Goal: Find contact information: Find contact information

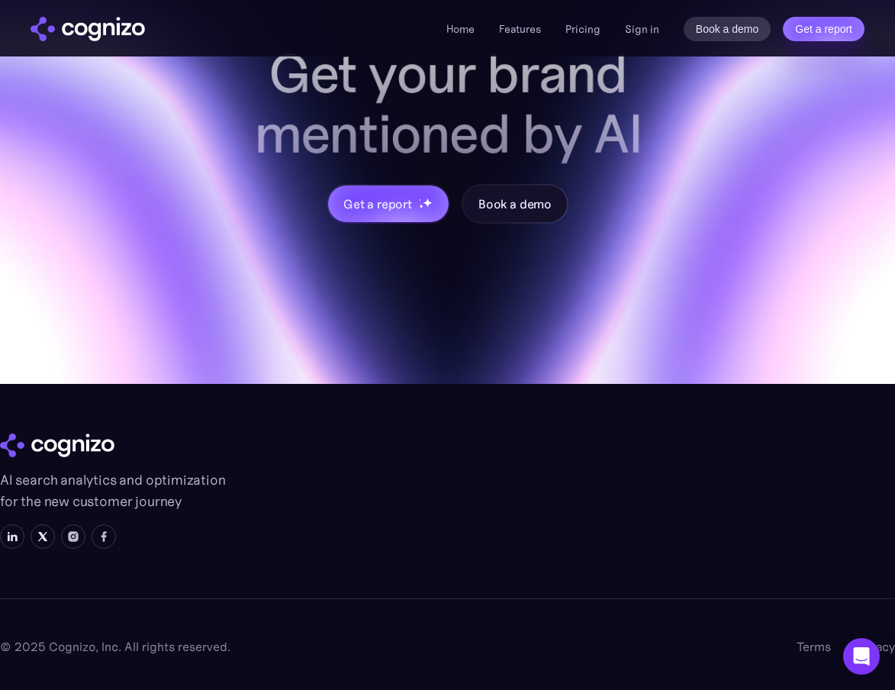
scroll to position [6013, 0]
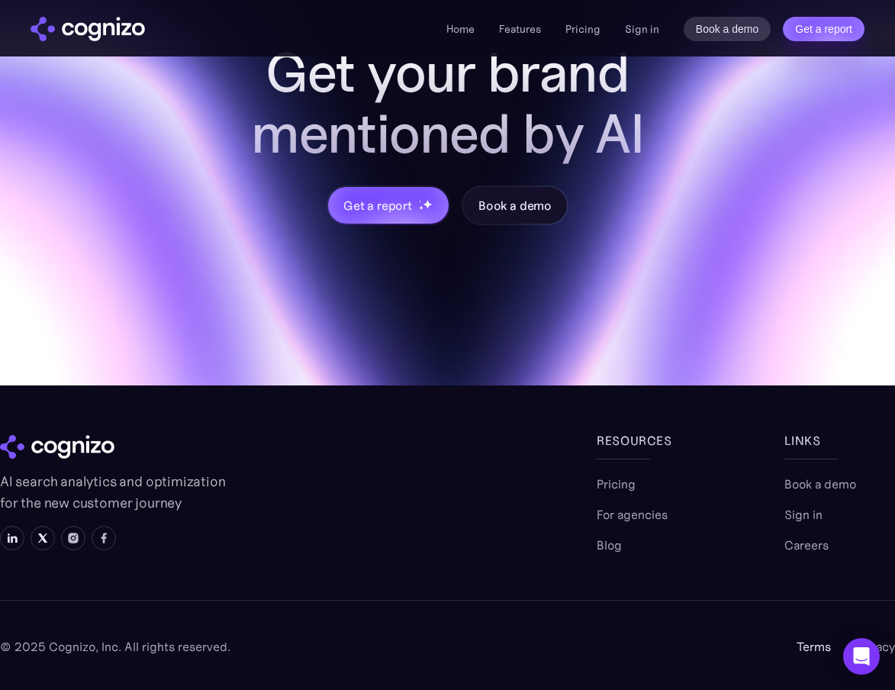
click at [805, 651] on link "Terms" at bounding box center [814, 646] width 34 height 18
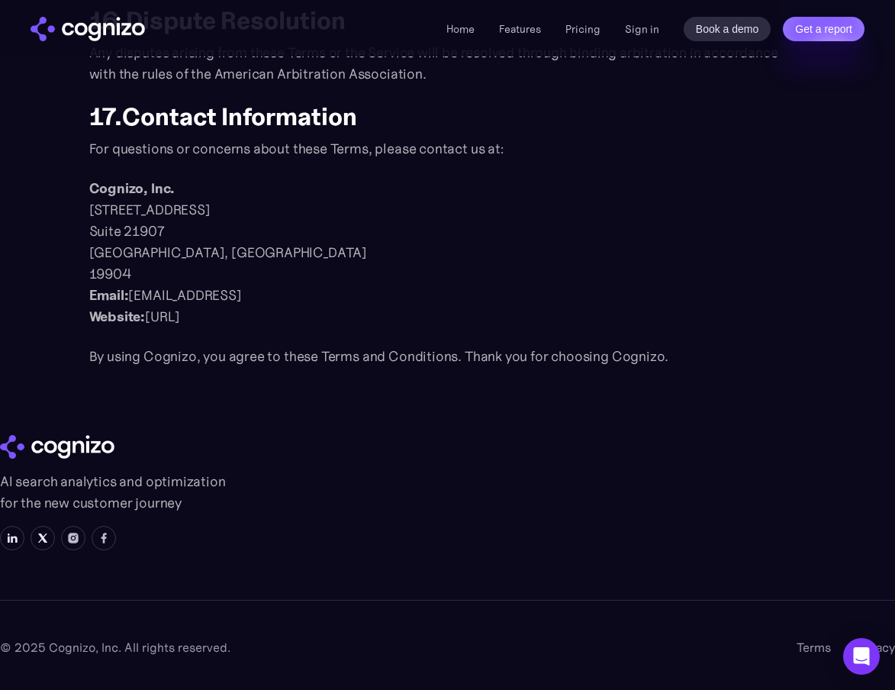
scroll to position [1884, 0]
click at [145, 295] on p "Cognizo, Inc. 1111B South Governors Avenue Suite 21907 Dover, DE 19904 ‍ Email:…" at bounding box center [447, 253] width 717 height 150
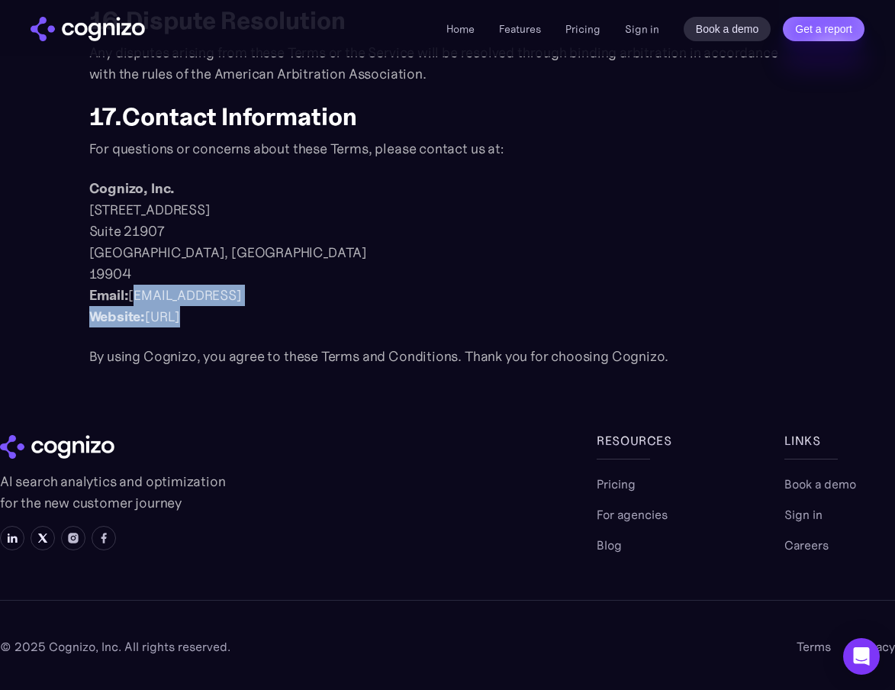
drag, startPoint x: 145, startPoint y: 295, endPoint x: 224, endPoint y: 315, distance: 81.1
click at [224, 315] on p "Cognizo, Inc. 1111B South Governors Avenue Suite 21907 Dover, DE 19904 ‍ Email:…" at bounding box center [447, 253] width 717 height 150
drag, startPoint x: 224, startPoint y: 315, endPoint x: 92, endPoint y: 295, distance: 133.6
click at [92, 295] on p "Cognizo, Inc. 1111B South Governors Avenue Suite 21907 Dover, DE 19904 ‍ Email:…" at bounding box center [447, 253] width 717 height 150
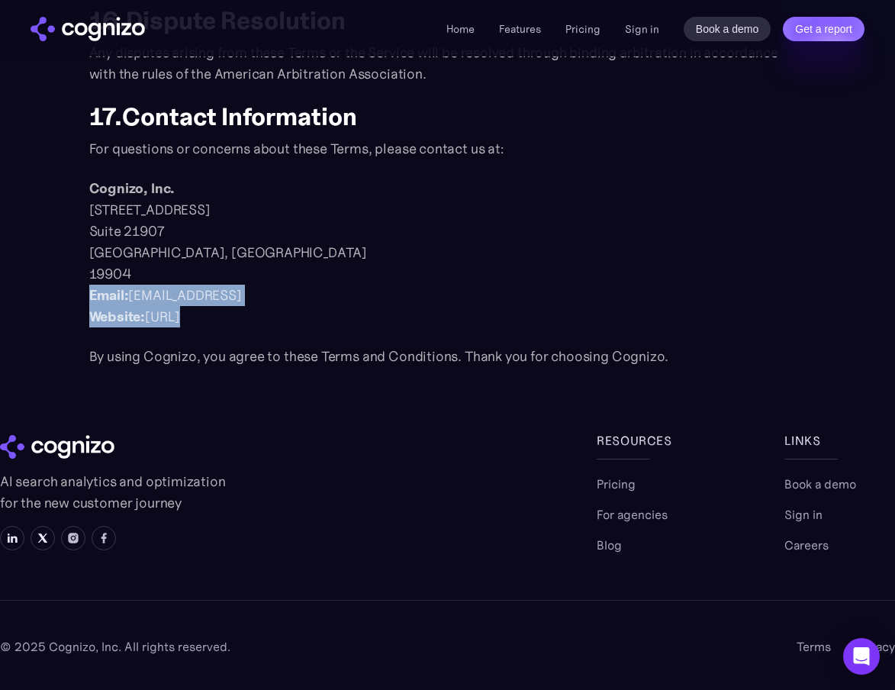
click at [111, 292] on strong "Email:" at bounding box center [109, 295] width 40 height 18
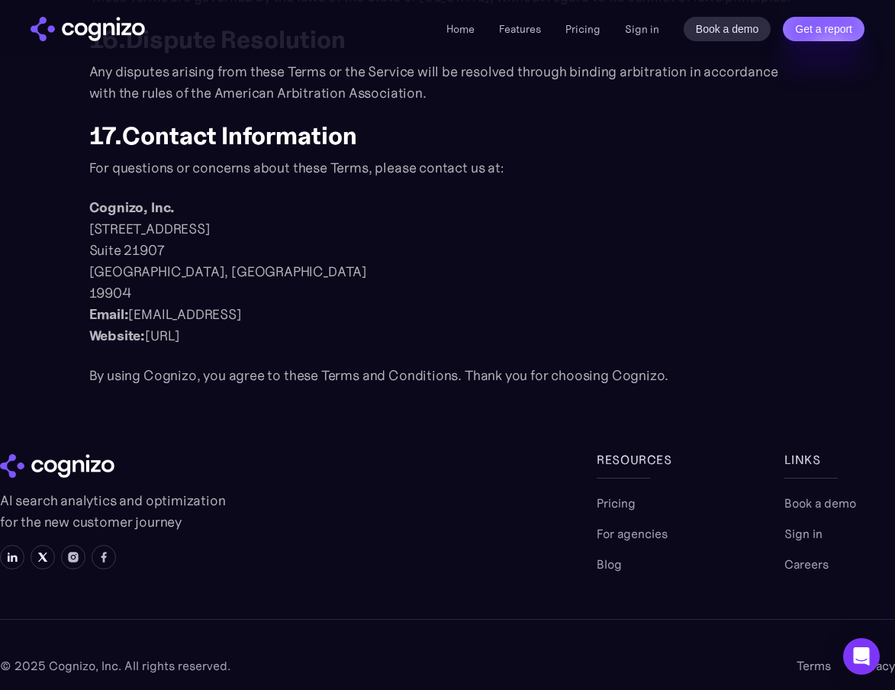
click at [96, 237] on p "Cognizo, Inc. 1111B South Governors Avenue Suite 21907 Dover, DE 19904 ‍ Email:…" at bounding box center [447, 272] width 717 height 150
drag, startPoint x: 96, startPoint y: 237, endPoint x: 122, endPoint y: 255, distance: 31.3
click at [122, 255] on p "Cognizo, Inc. 1111B South Governors Avenue Suite 21907 Dover, DE 19904 ‍ Email:…" at bounding box center [447, 272] width 717 height 150
click at [122, 263] on p "Cognizo, Inc. 1111B South Governors Avenue Suite 21907 Dover, DE 19904 ‍ Email:…" at bounding box center [447, 272] width 717 height 150
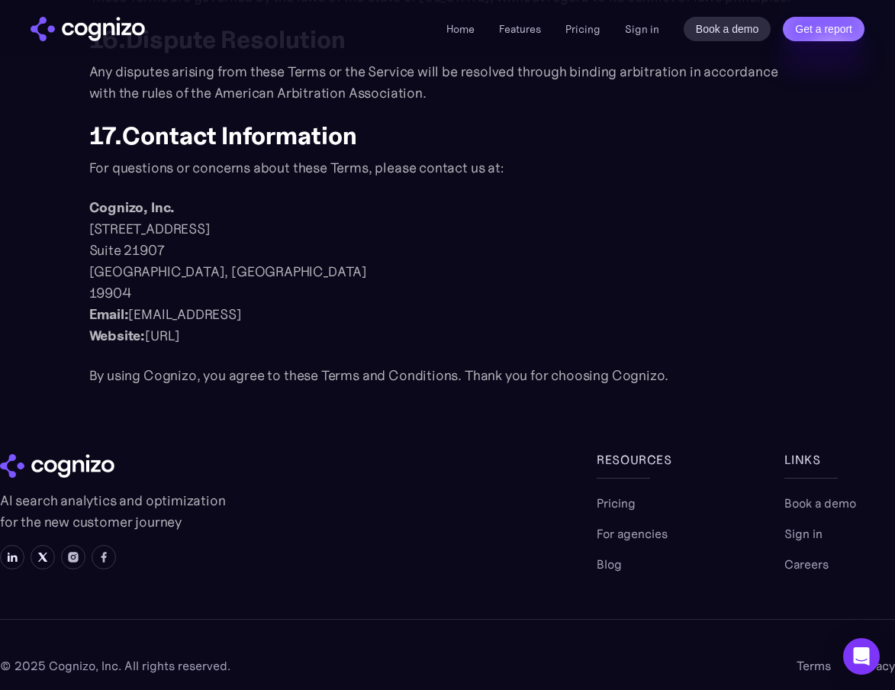
click at [122, 286] on p "Cognizo, Inc. 1111B South Governors Avenue Suite 21907 Dover, DE 19904 ‍ Email:…" at bounding box center [447, 272] width 717 height 150
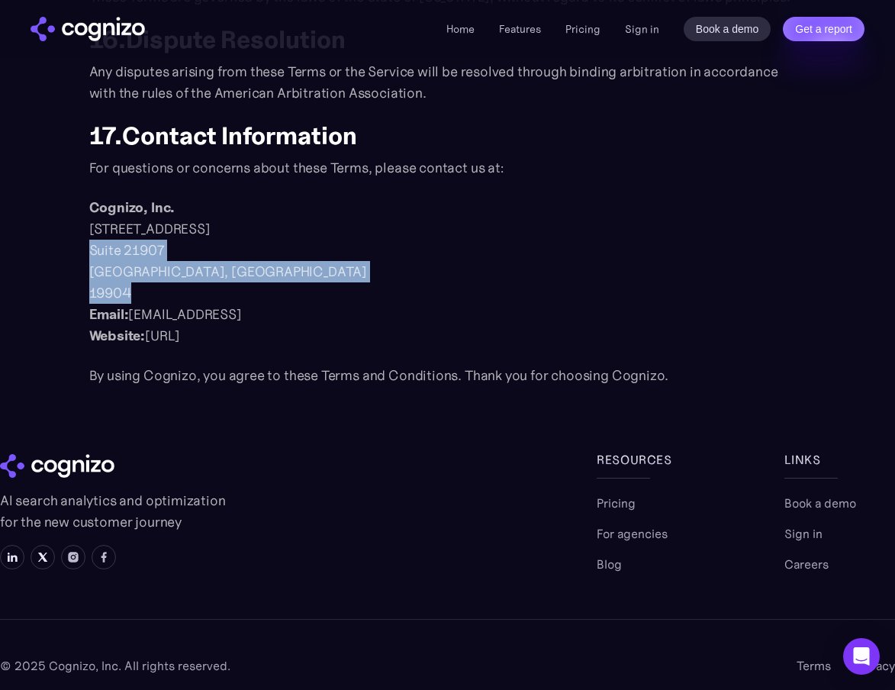
drag, startPoint x: 122, startPoint y: 286, endPoint x: 105, endPoint y: 242, distance: 47.6
click at [105, 242] on p "Cognizo, Inc. 1111B South Governors Avenue Suite 21907 Dover, DE 19904 ‍ Email:…" at bounding box center [447, 272] width 717 height 150
click at [114, 242] on p "Cognizo, Inc. 1111B South Governors Avenue Suite 21907 Dover, DE 19904 ‍ Email:…" at bounding box center [447, 272] width 717 height 150
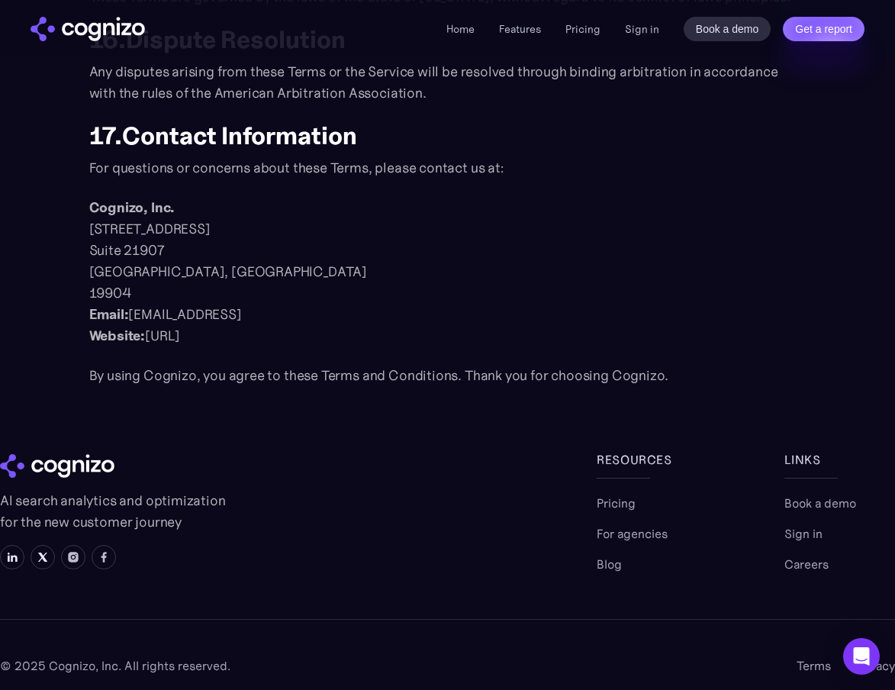
click at [137, 287] on p "Cognizo, Inc. 1111B South Governors Avenue Suite 21907 Dover, DE 19904 ‍ Email:…" at bounding box center [447, 272] width 717 height 150
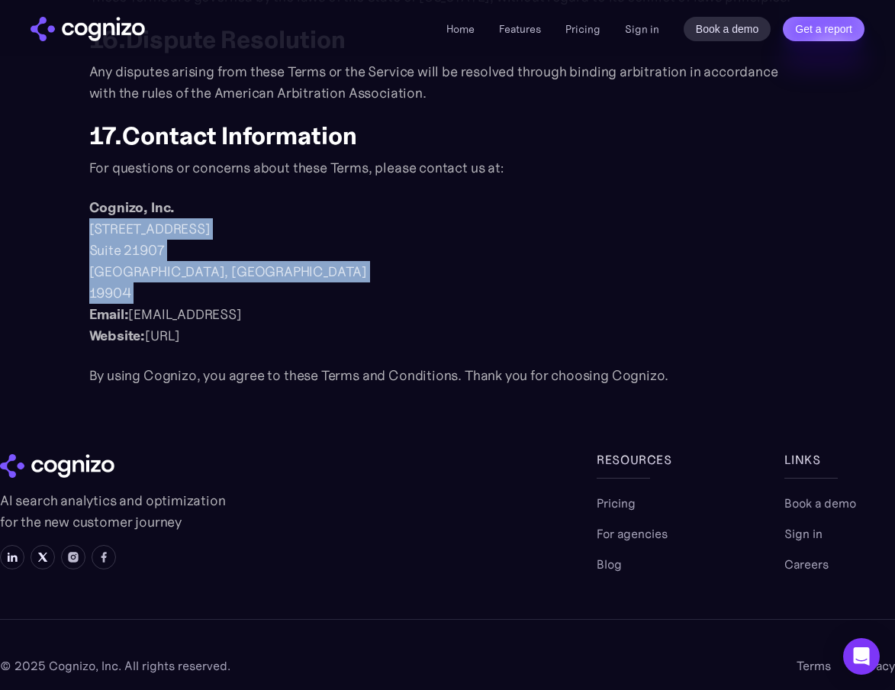
drag, startPoint x: 137, startPoint y: 287, endPoint x: 87, endPoint y: 221, distance: 83.3
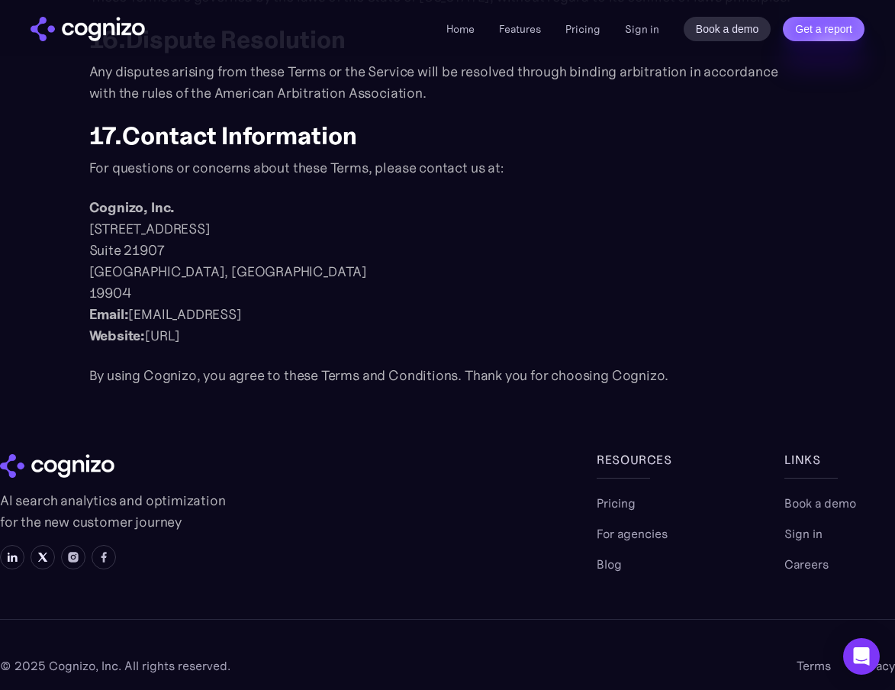
click at [174, 338] on p "Cognizo, Inc. 1111B South Governors Avenue Suite 21907 Dover, DE 19904 ‍ Email:…" at bounding box center [447, 272] width 717 height 150
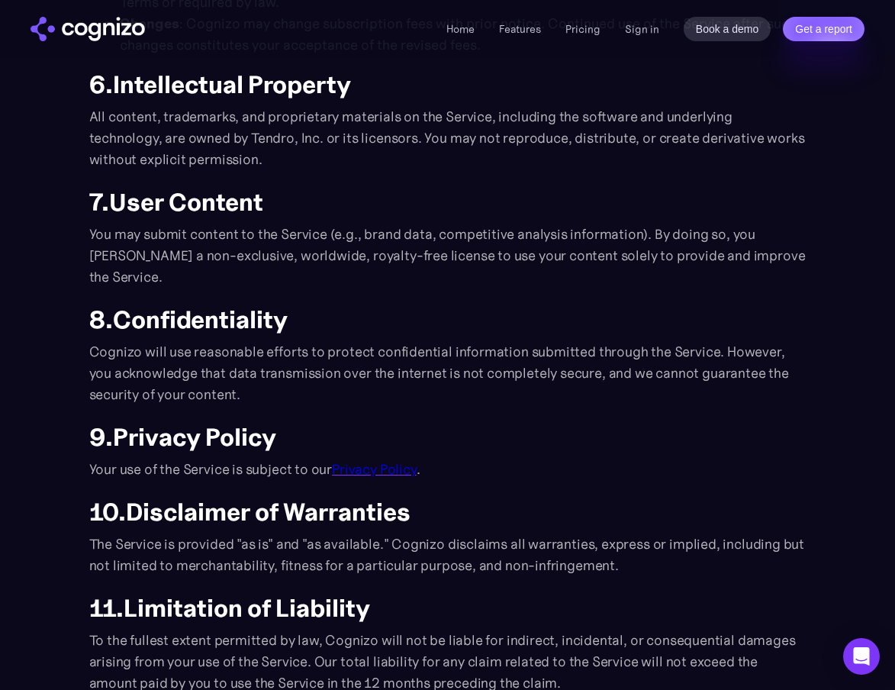
scroll to position [0, 0]
